Goal: Transaction & Acquisition: Purchase product/service

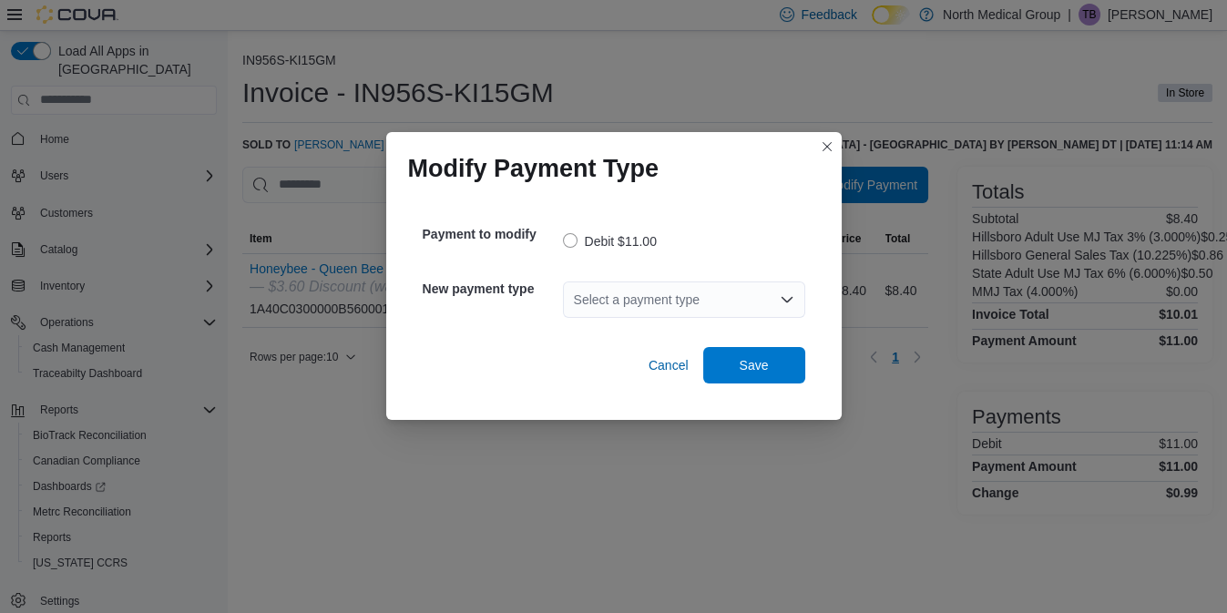
click at [649, 295] on div "Select a payment type" at bounding box center [684, 300] width 242 height 36
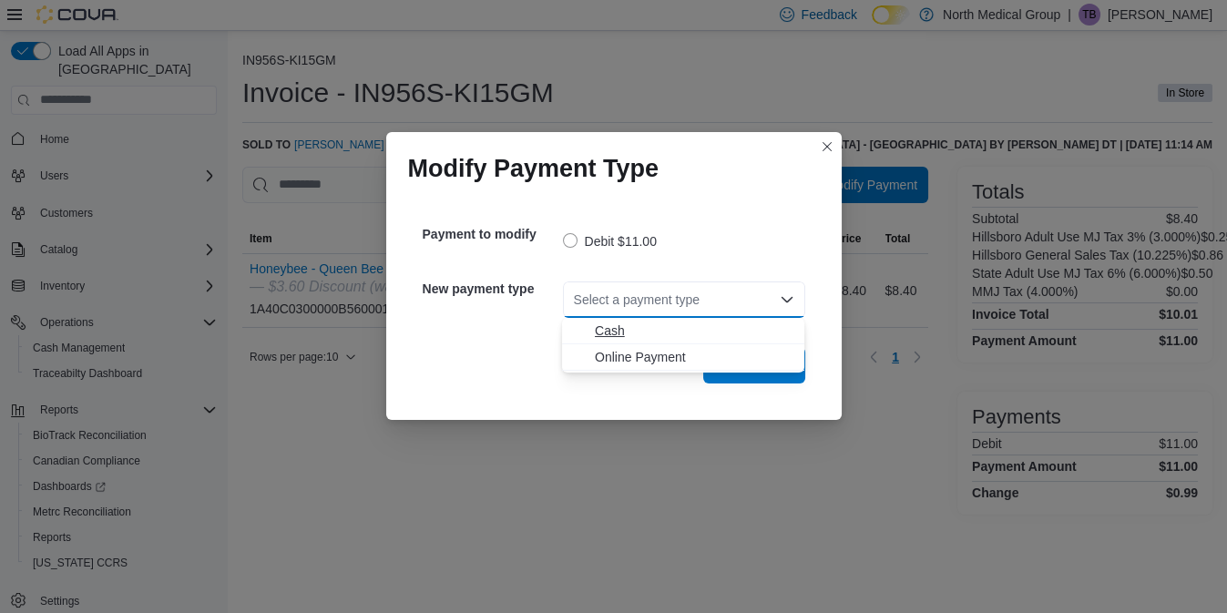
click at [618, 328] on span "Cash" at bounding box center [694, 331] width 199 height 18
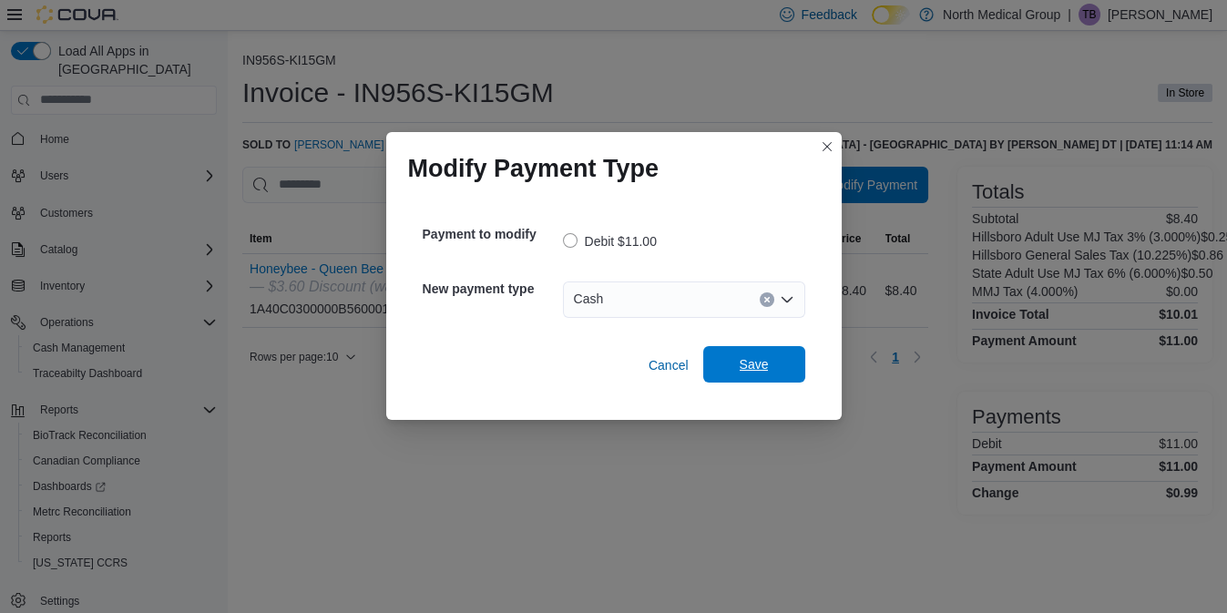
click at [736, 359] on span "Save" at bounding box center [754, 364] width 80 height 36
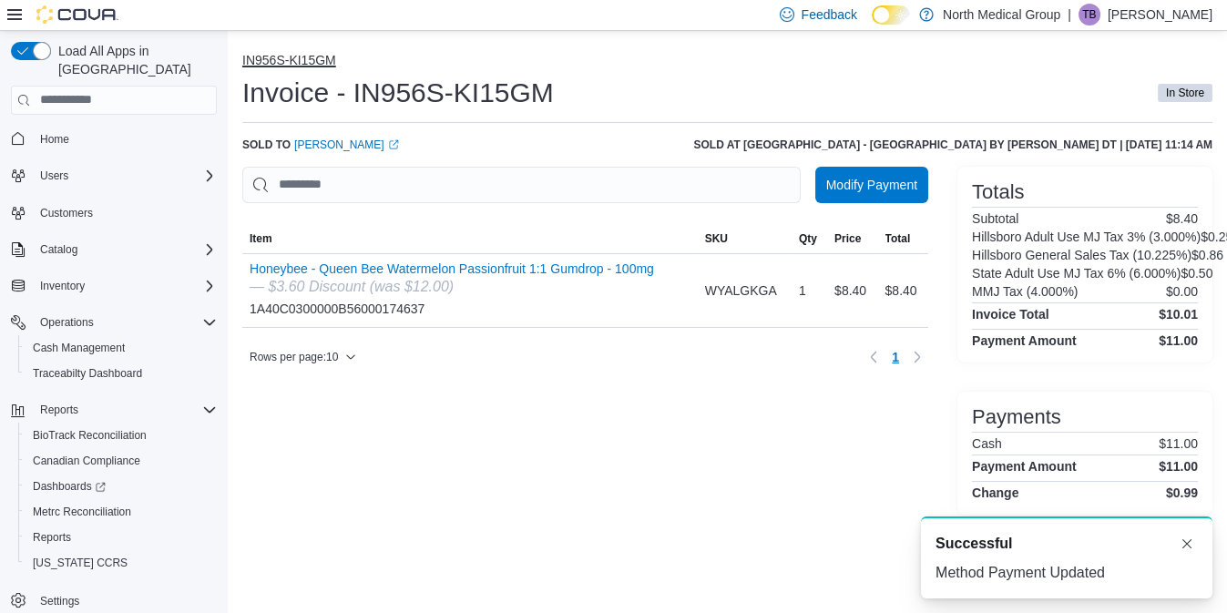
click at [268, 61] on button "IN956S-KI15GM" at bounding box center [289, 60] width 94 height 15
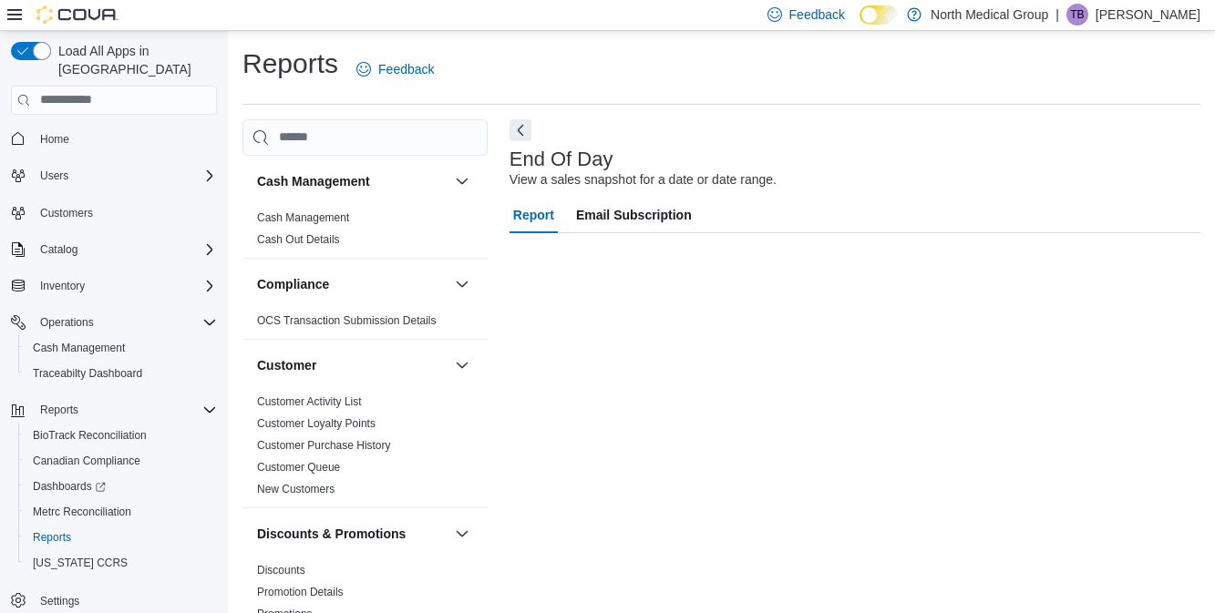
scroll to position [259, 0]
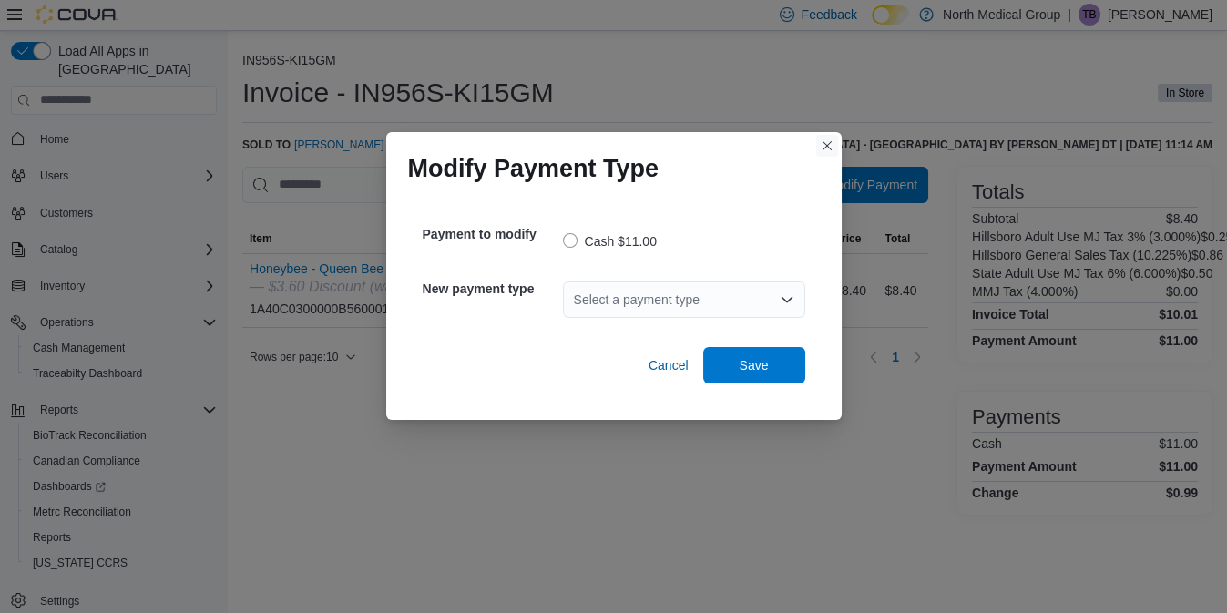
click at [826, 144] on button "Closes this modal window" at bounding box center [827, 146] width 22 height 22
